Goal: Learn about a topic

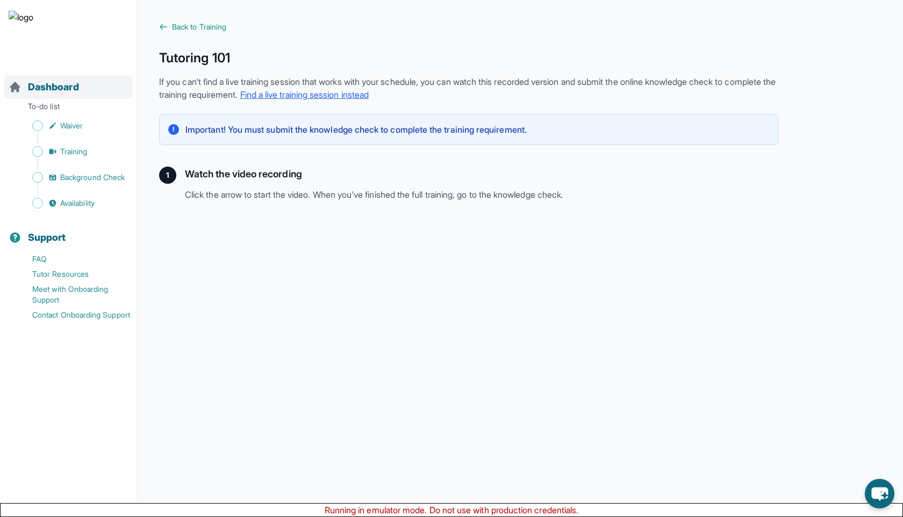
click at [67, 85] on span "Dashboard" at bounding box center [53, 87] width 51 height 15
